Goal: Information Seeking & Learning: Learn about a topic

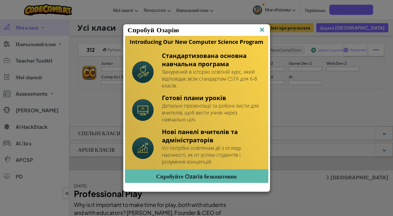
click at [0, 0] on img at bounding box center [0, 0] width 0 height 0
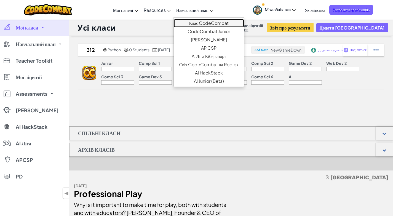
click at [203, 20] on link "Клас CodeCombat" at bounding box center [209, 23] width 70 height 8
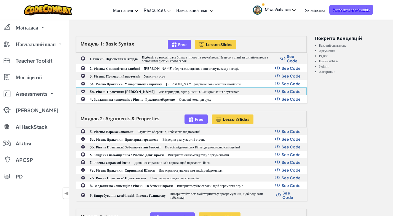
scroll to position [165, 0]
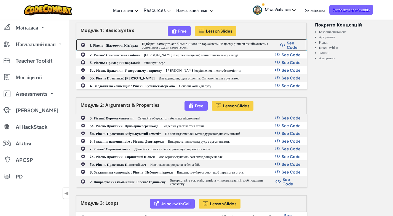
click at [143, 44] on p "Підберіть самоцвіт, але більше нічого не торкайтесь. На цьому рівні ви ознайоми…" at bounding box center [211, 45] width 138 height 7
